Goal: Task Accomplishment & Management: Use online tool/utility

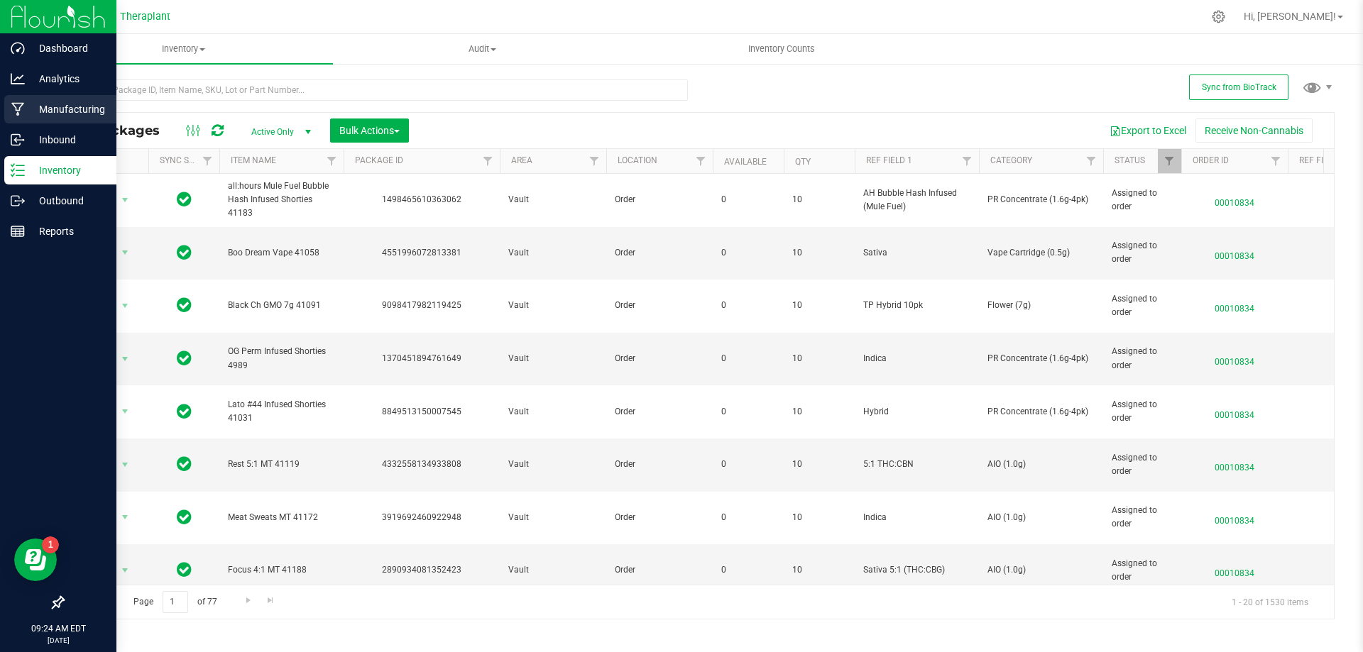
click at [8, 103] on div "Manufacturing" at bounding box center [60, 109] width 112 height 28
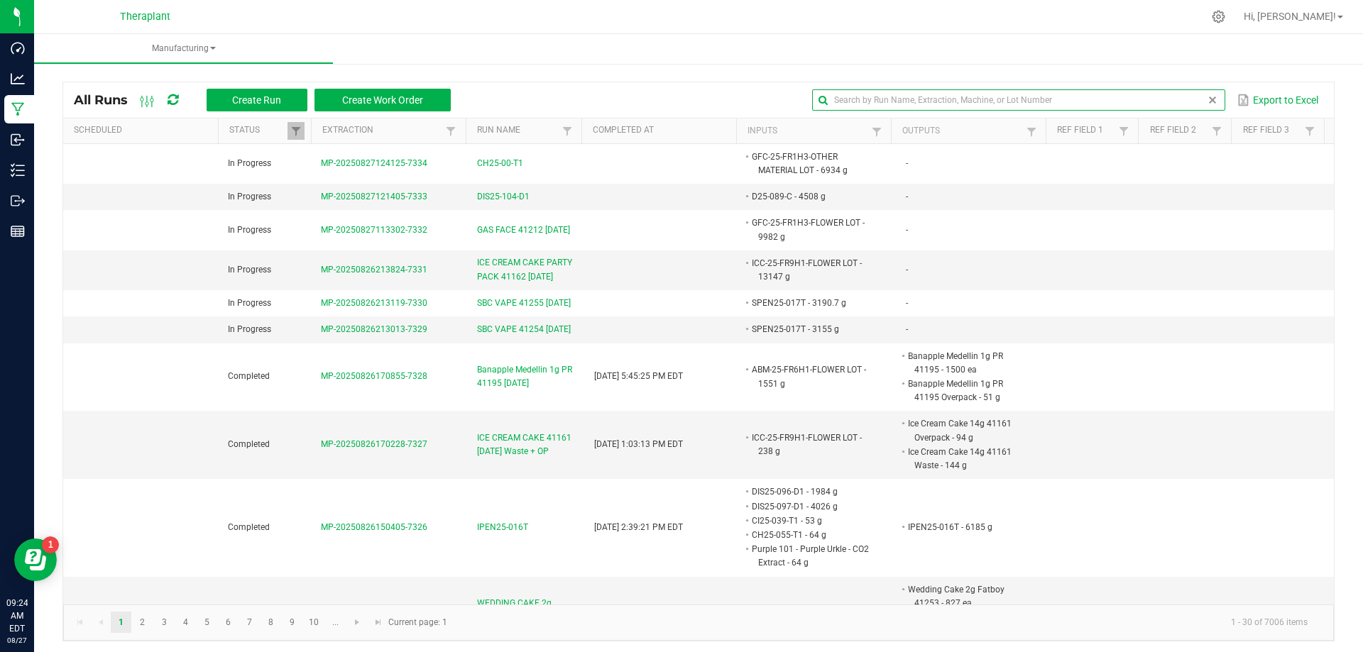
click at [1184, 96] on input "text" at bounding box center [1018, 99] width 412 height 21
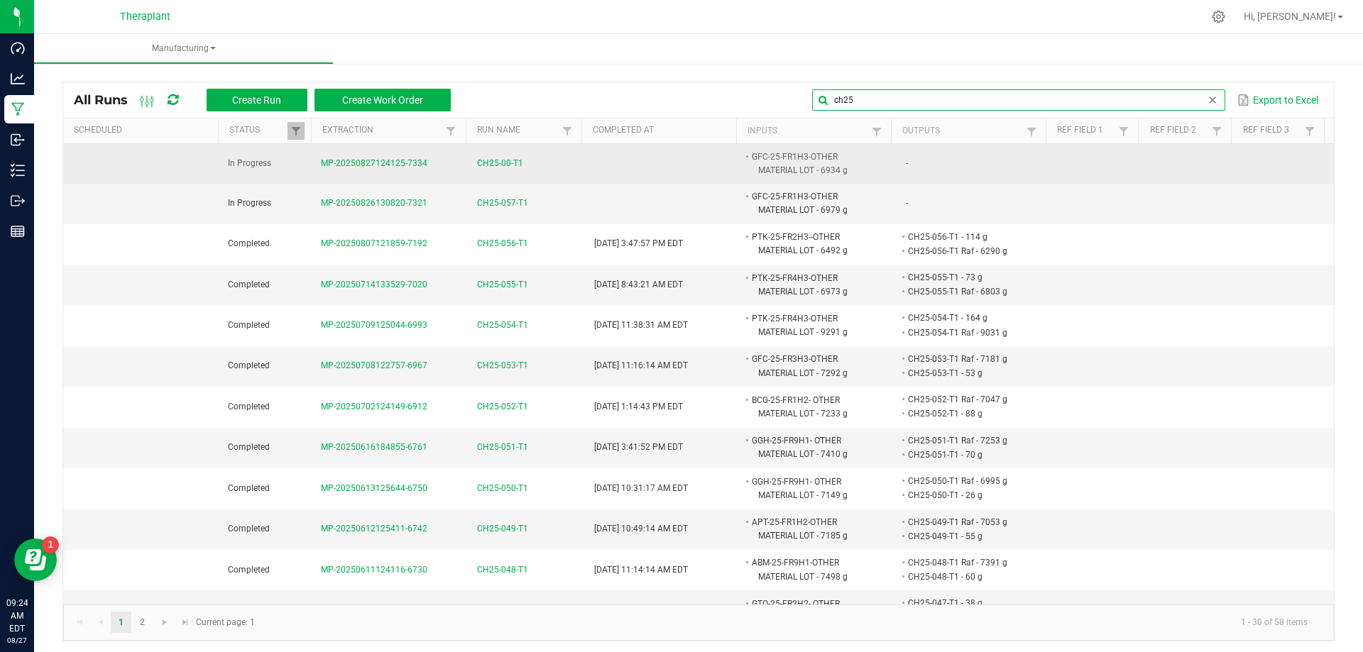
type input "ch25"
click at [494, 164] on span "CH25-00-T1" at bounding box center [500, 163] width 46 height 13
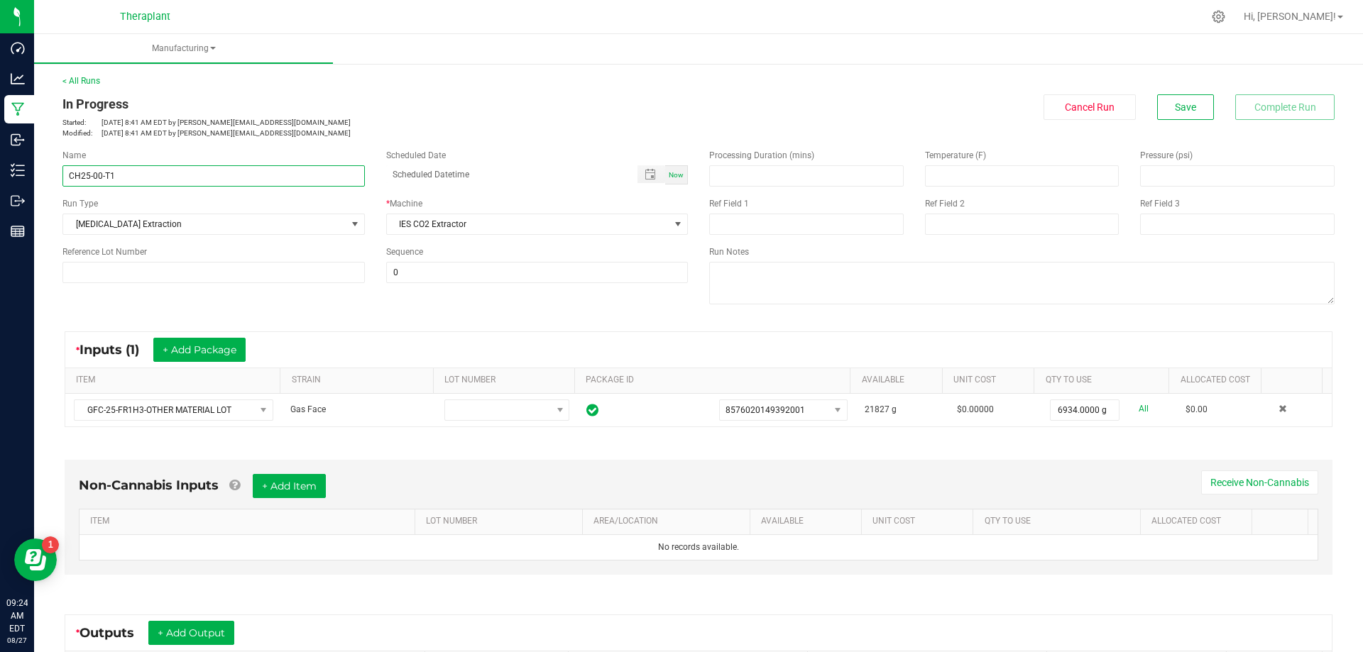
click at [98, 176] on input "CH25-00-T1" at bounding box center [213, 175] width 302 height 21
type input "CH25-058-T1"
click at [1183, 111] on span "Save" at bounding box center [1185, 107] width 21 height 11
click at [1175, 103] on span "Save" at bounding box center [1185, 107] width 21 height 11
